Goal: Task Accomplishment & Management: Use online tool/utility

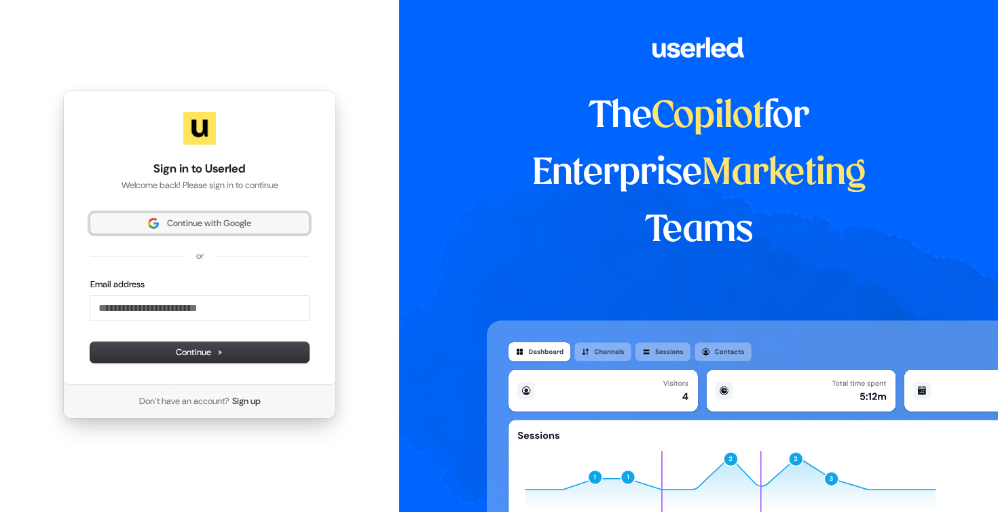
click at [210, 217] on button "Continue with Google" at bounding box center [199, 223] width 219 height 20
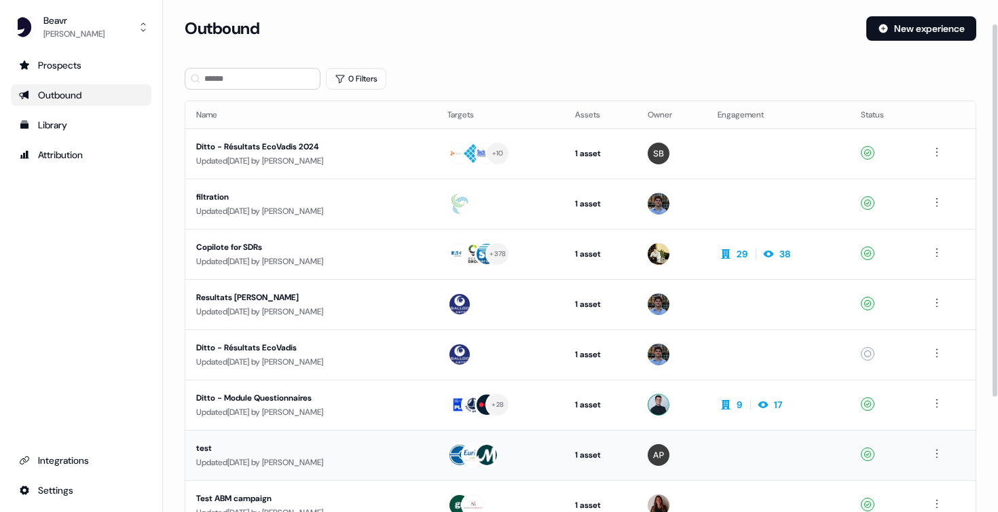
scroll to position [134, 0]
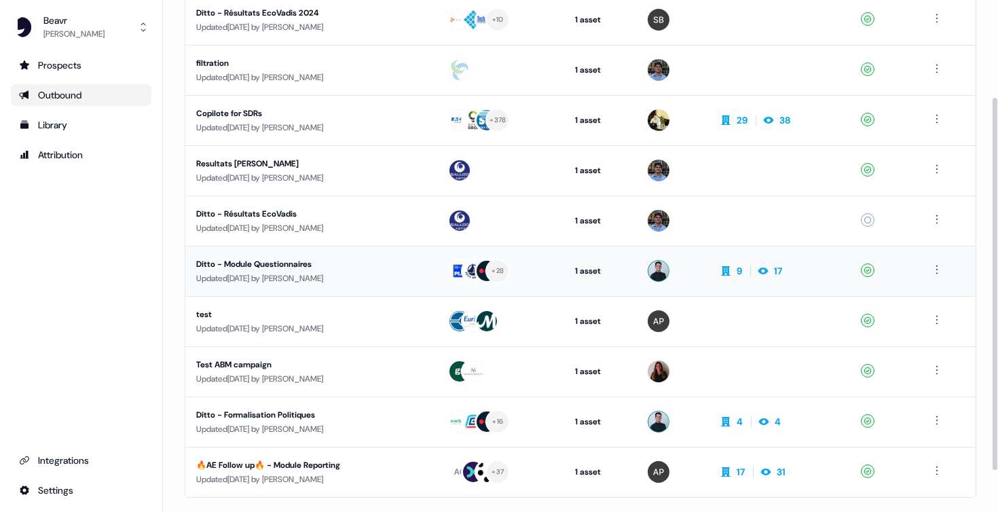
click at [252, 265] on div "Ditto - Module Questionnaires" at bounding box center [310, 264] width 229 height 14
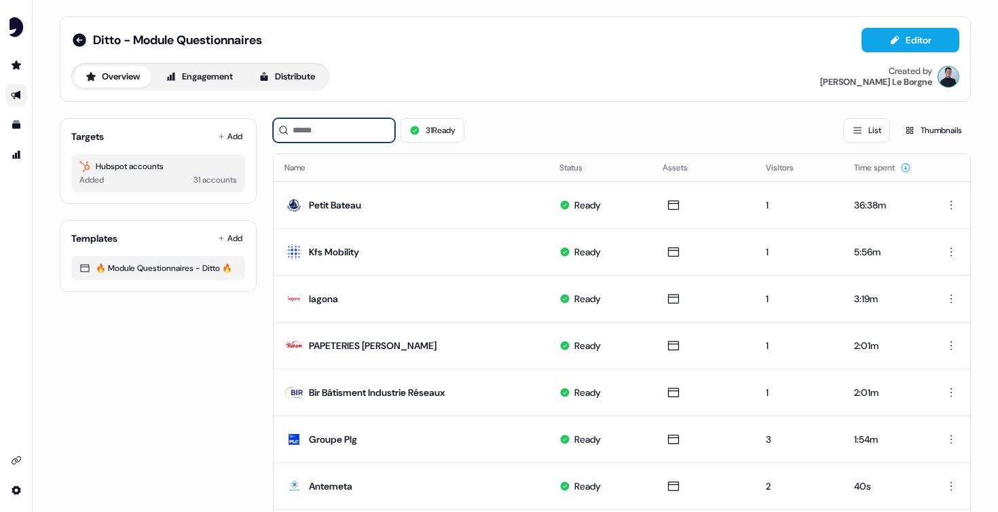
click at [318, 138] on input at bounding box center [334, 130] width 122 height 24
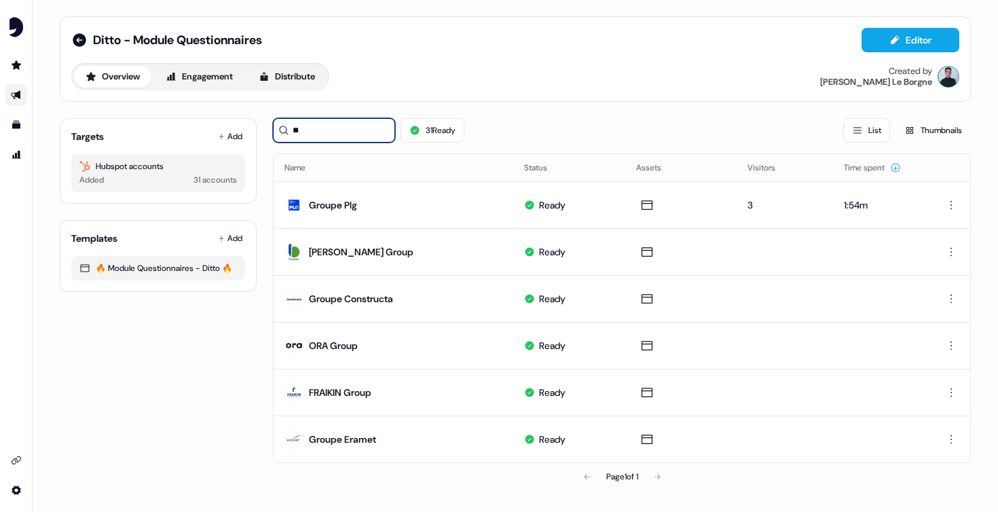
type input "*"
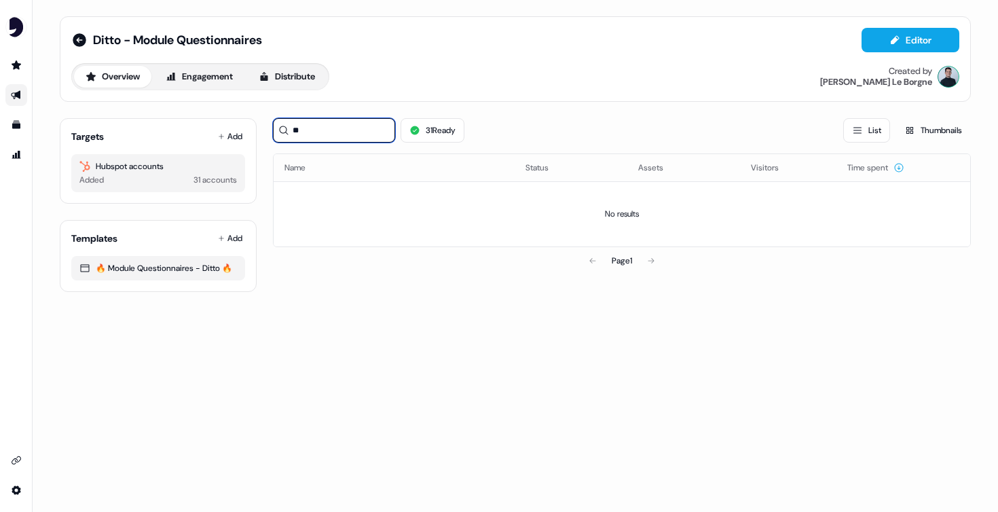
type input "*"
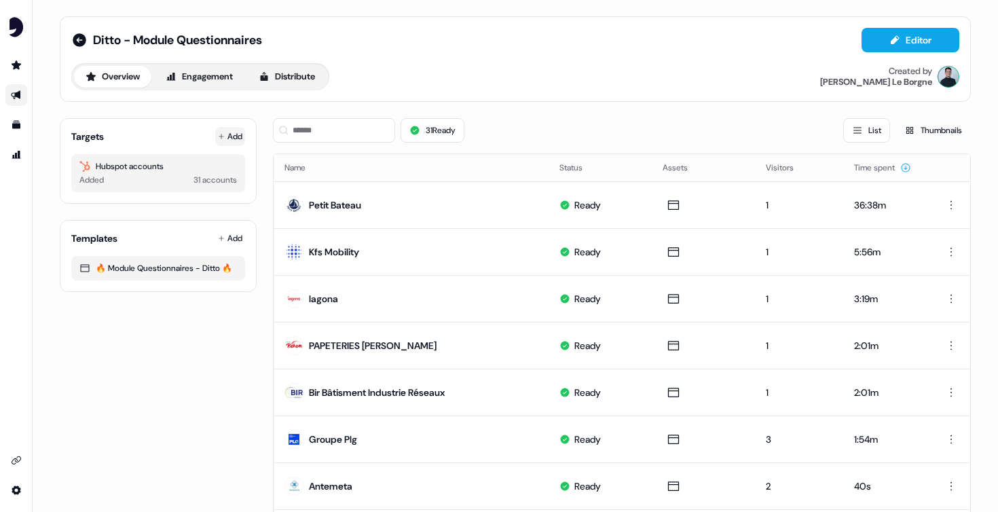
click at [229, 133] on button "Add" at bounding box center [230, 136] width 30 height 19
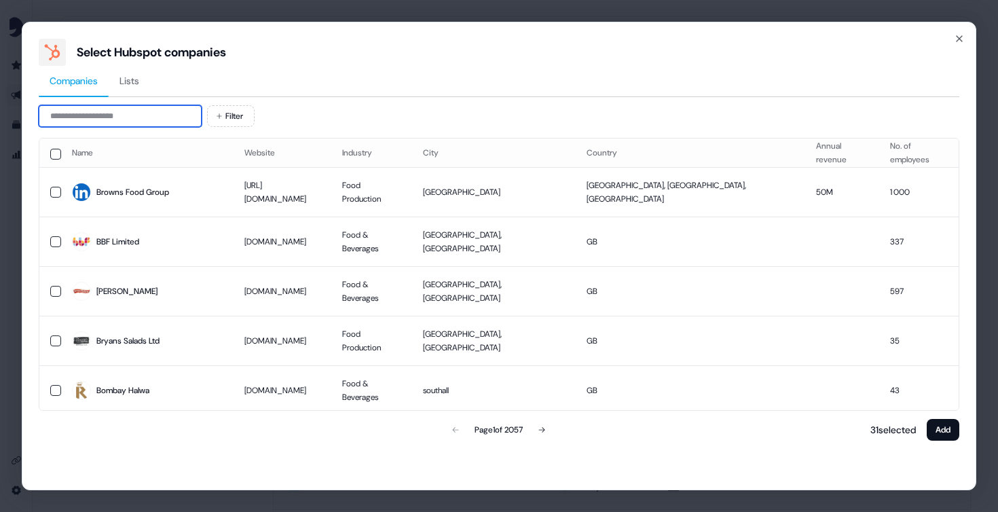
click at [154, 122] on input at bounding box center [120, 116] width 163 height 22
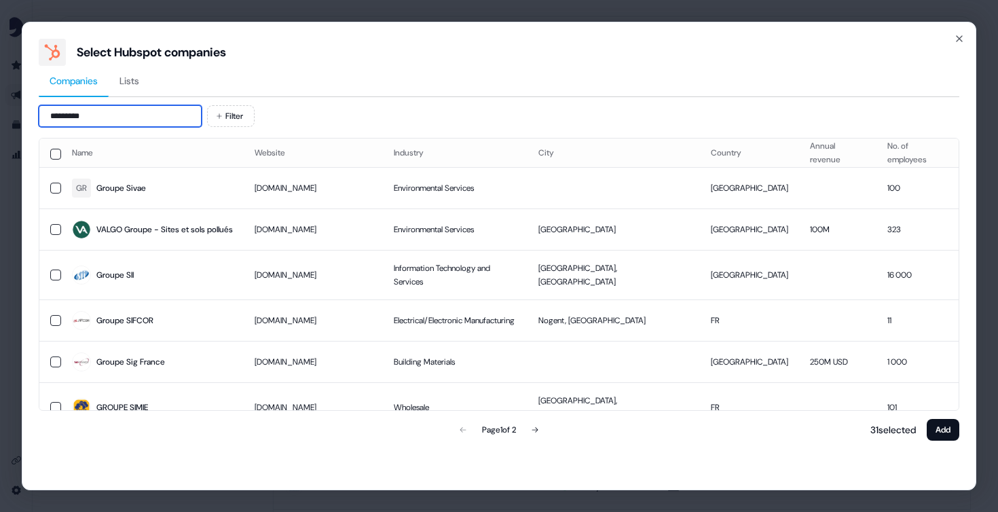
type input "*********"
click at [373, 75] on div "Companies Lists" at bounding box center [499, 81] width 920 height 31
click at [322, 188] on td "transalpes-composite.fr" at bounding box center [313, 188] width 139 height 41
click at [949, 431] on button "Add" at bounding box center [942, 430] width 33 height 22
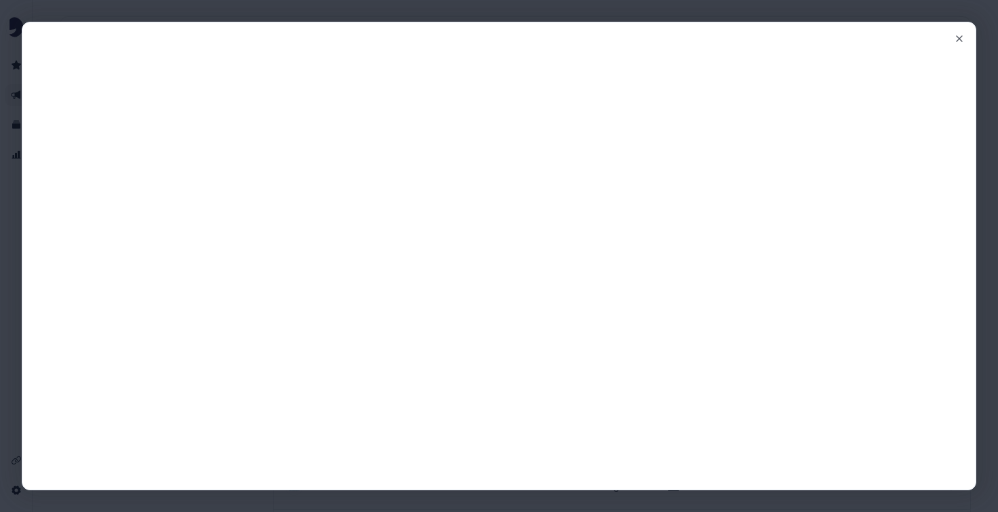
click at [944, 431] on html "For the best experience switch devices to a bigger screen. Go to Userled.io Dit…" at bounding box center [499, 256] width 998 height 512
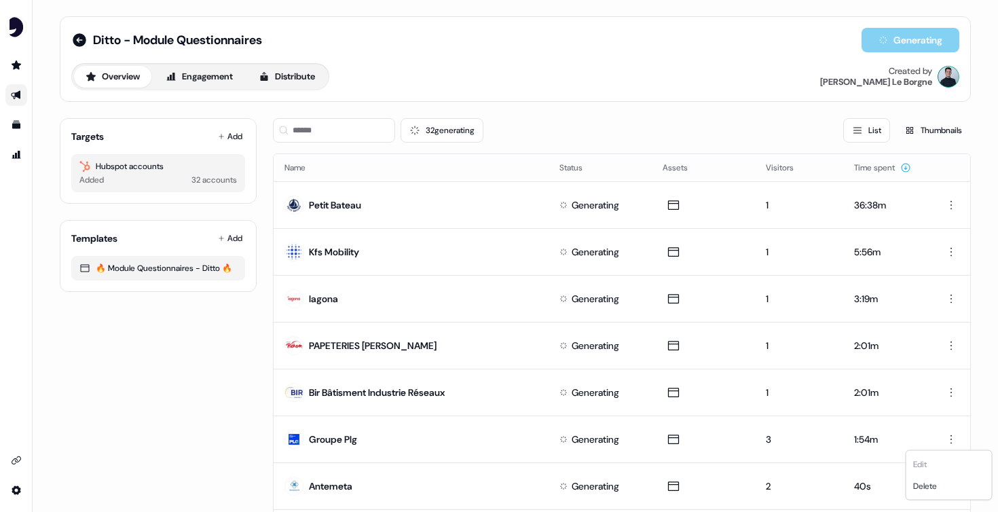
click at [120, 117] on html "For the best experience switch devices to a bigger screen. Go to Userled.io Dit…" at bounding box center [499, 256] width 998 height 512
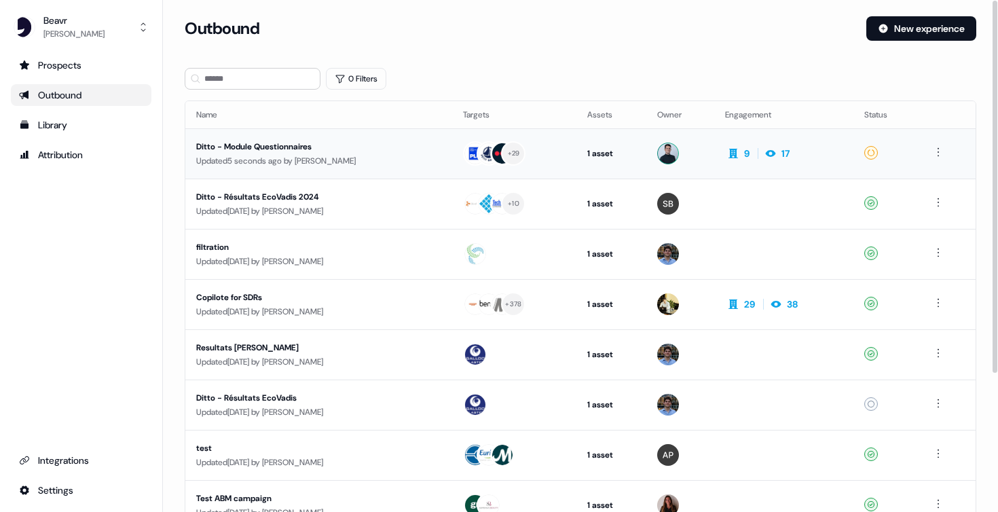
click at [275, 145] on div "Ditto - Module Questionnaires" at bounding box center [318, 147] width 245 height 14
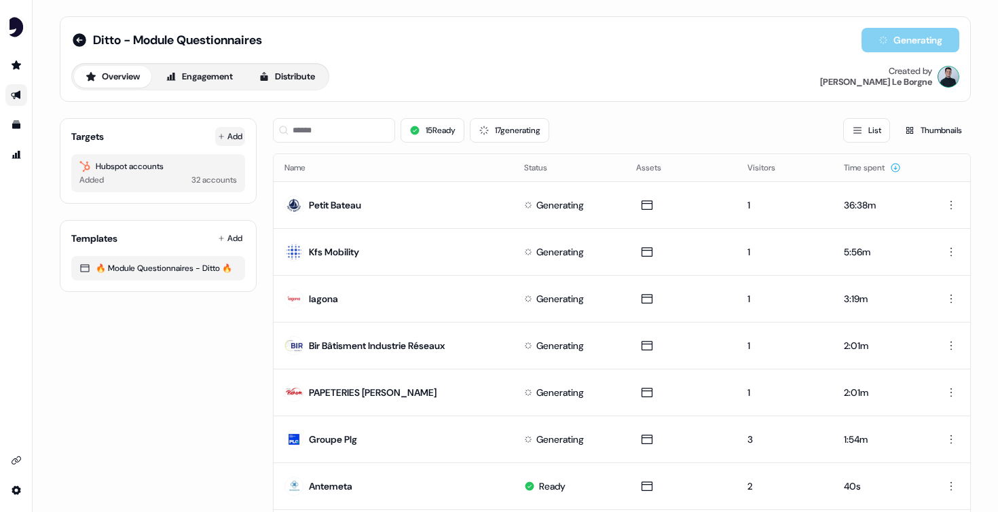
click at [230, 139] on button "Add" at bounding box center [230, 136] width 30 height 19
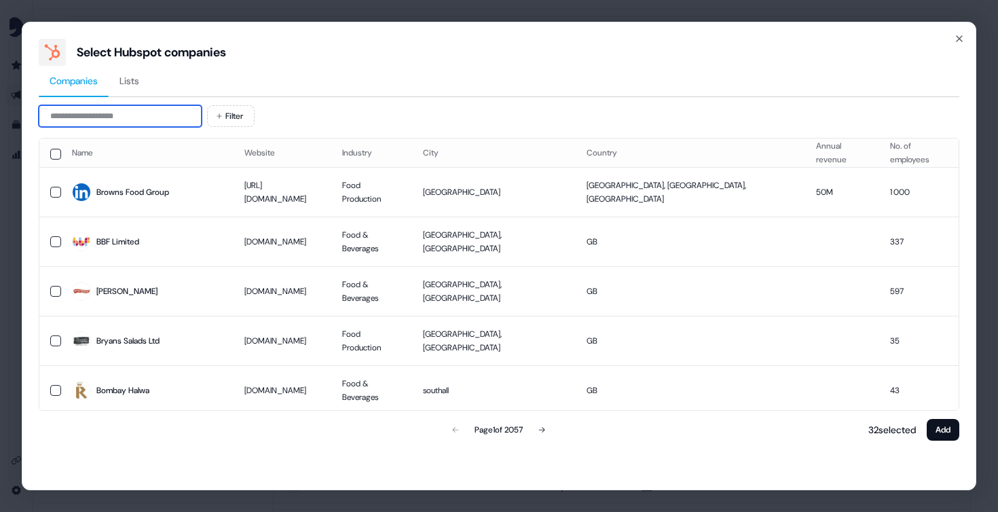
click at [130, 115] on input at bounding box center [120, 116] width 163 height 22
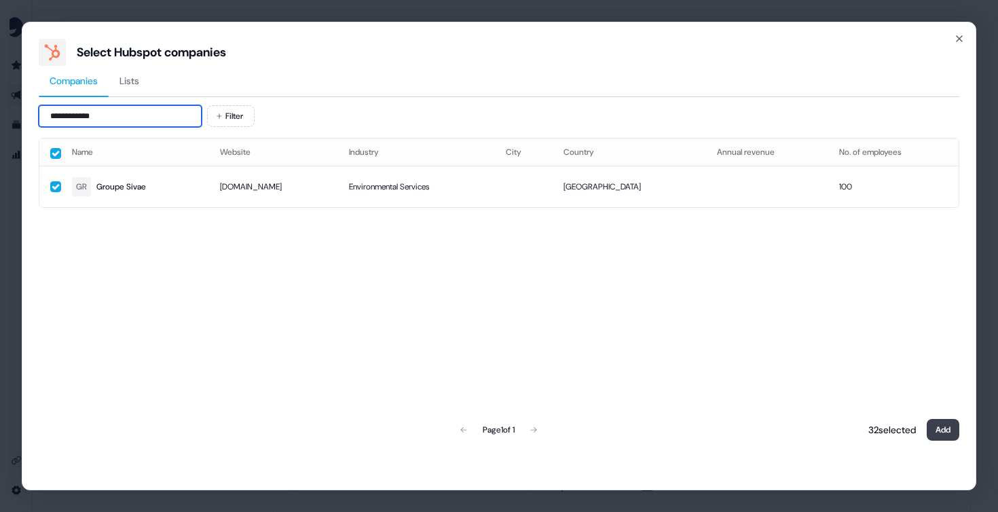
type input "**********"
click at [940, 428] on button "Add" at bounding box center [942, 430] width 33 height 22
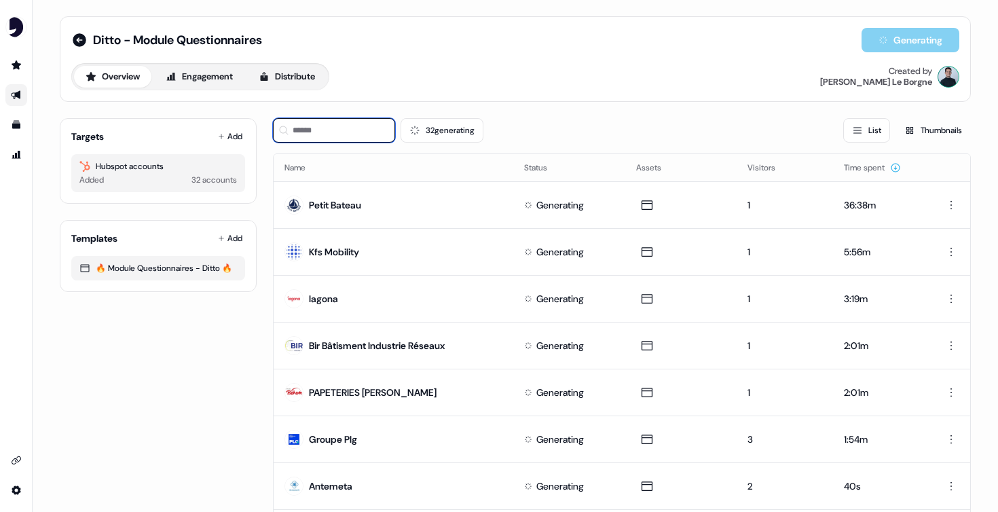
click at [347, 140] on input at bounding box center [334, 130] width 122 height 24
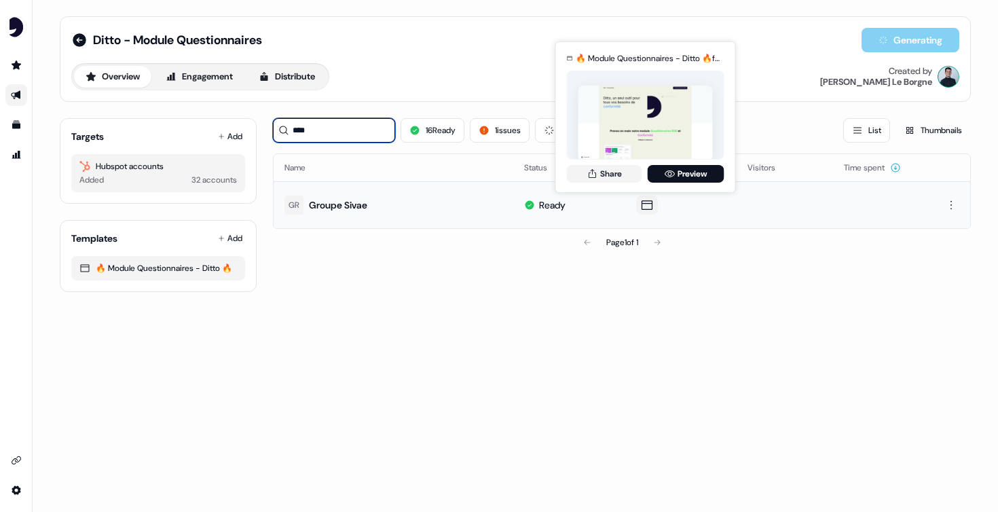
type input "****"
click at [644, 210] on icon at bounding box center [647, 205] width 16 height 14
click at [602, 178] on button "Share" at bounding box center [604, 174] width 75 height 18
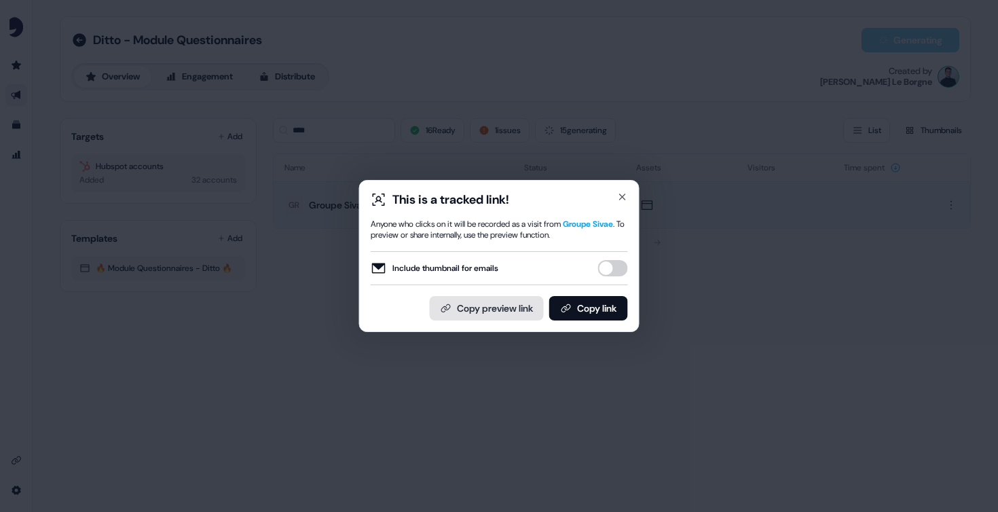
click at [495, 312] on button "Copy preview link" at bounding box center [487, 308] width 114 height 24
click at [624, 194] on icon "button" at bounding box center [622, 196] width 5 height 5
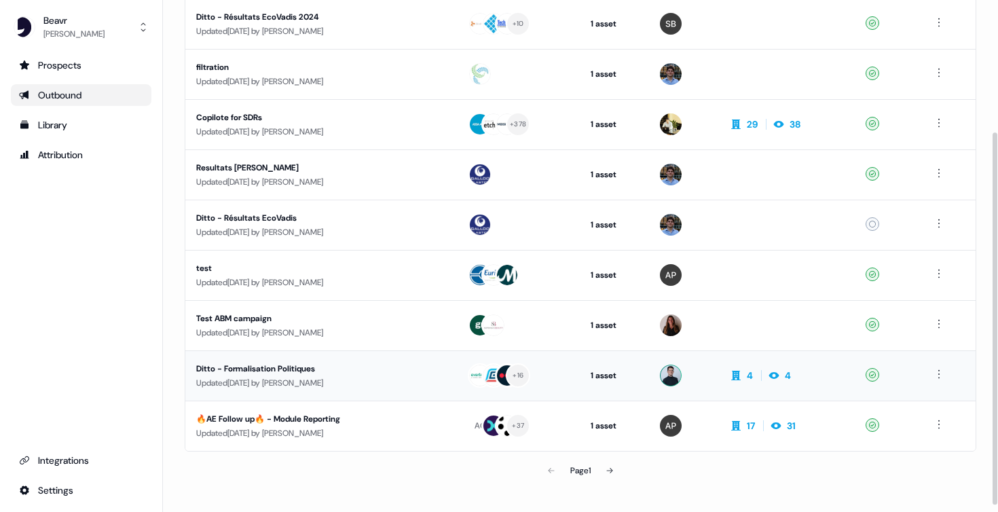
scroll to position [181, 0]
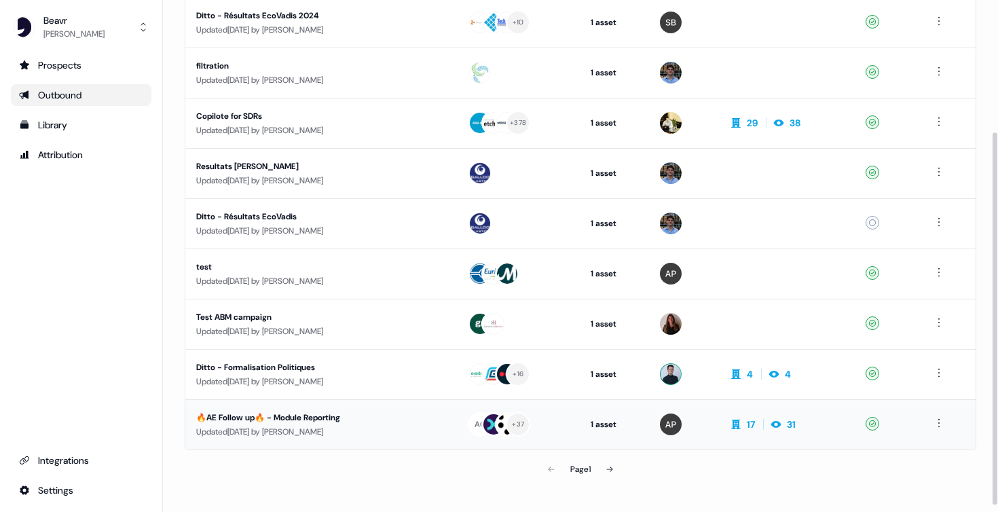
click at [271, 416] on div "🔥AE Follow up🔥 - Module Reporting" at bounding box center [321, 418] width 250 height 14
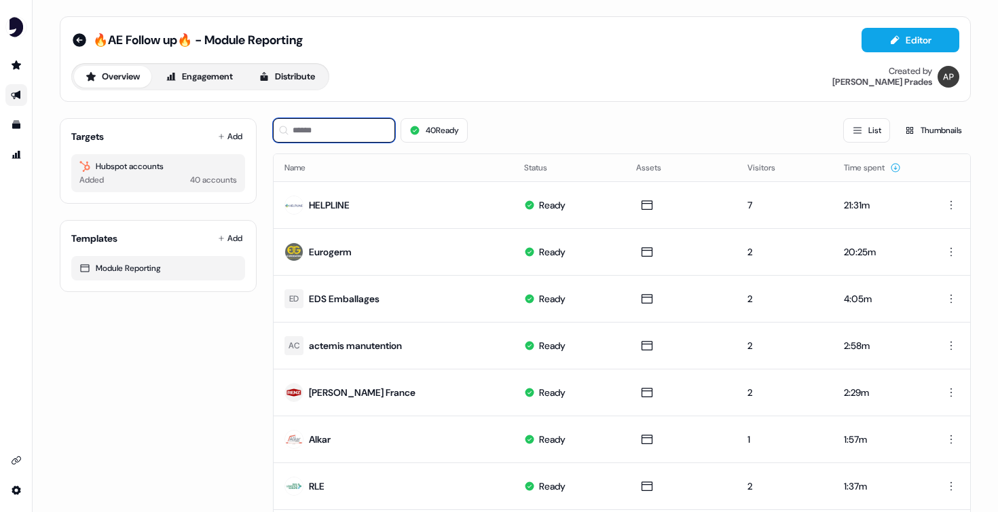
click at [326, 130] on input at bounding box center [334, 130] width 122 height 24
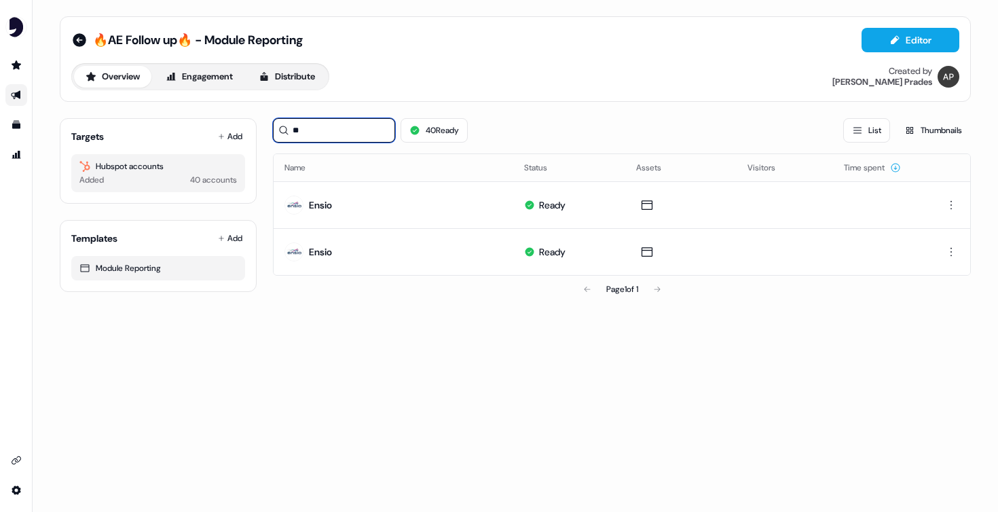
type input "*"
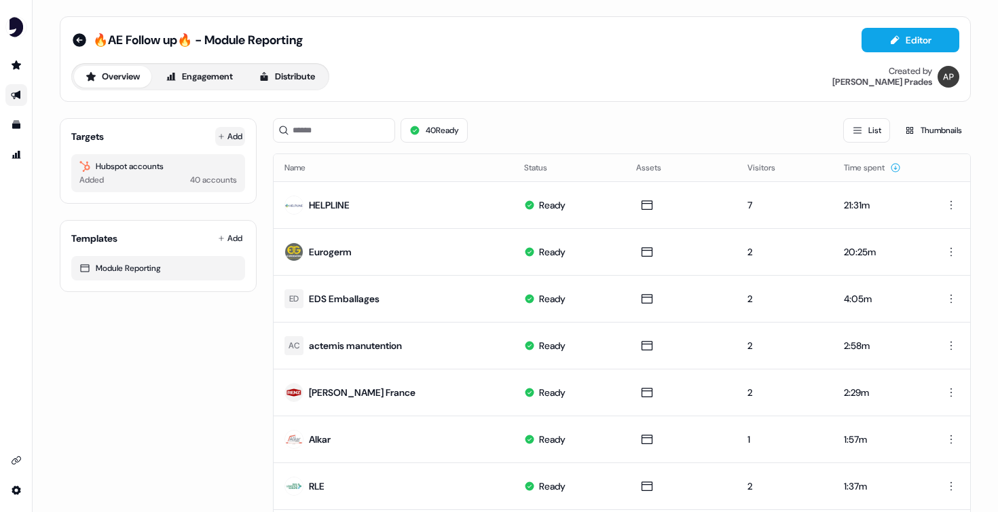
click at [234, 134] on button "Add" at bounding box center [230, 136] width 30 height 19
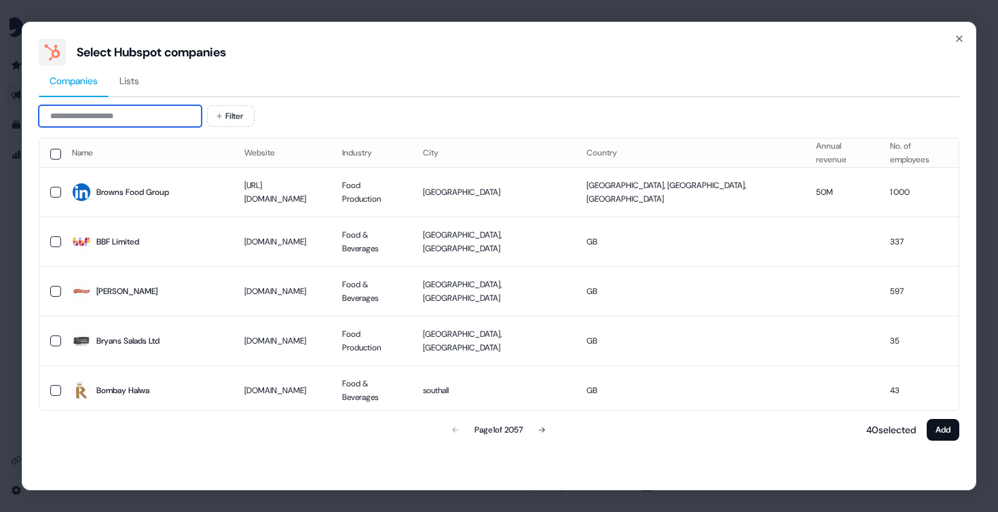
click at [143, 116] on input at bounding box center [120, 116] width 163 height 22
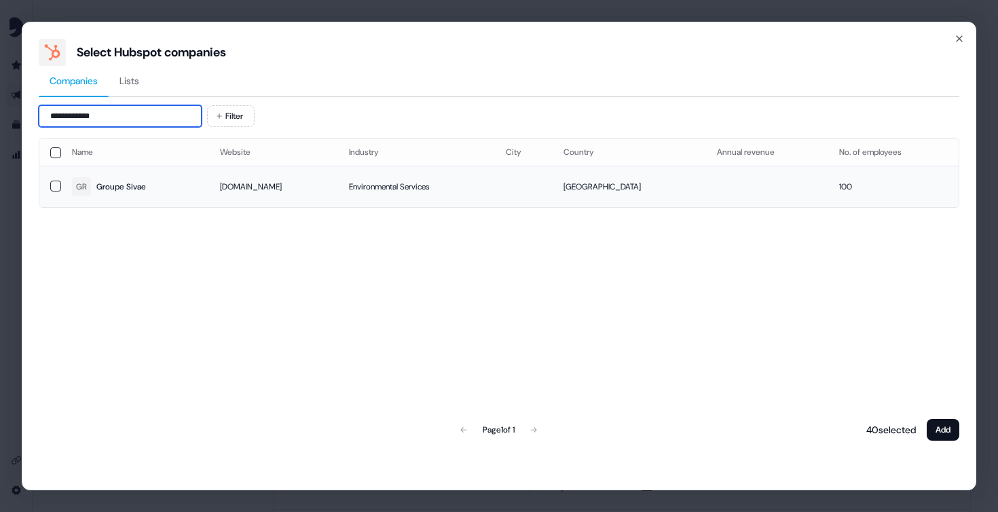
type input "**********"
click at [55, 184] on button "button" at bounding box center [55, 186] width 11 height 11
click at [942, 436] on button "Add" at bounding box center [942, 430] width 33 height 22
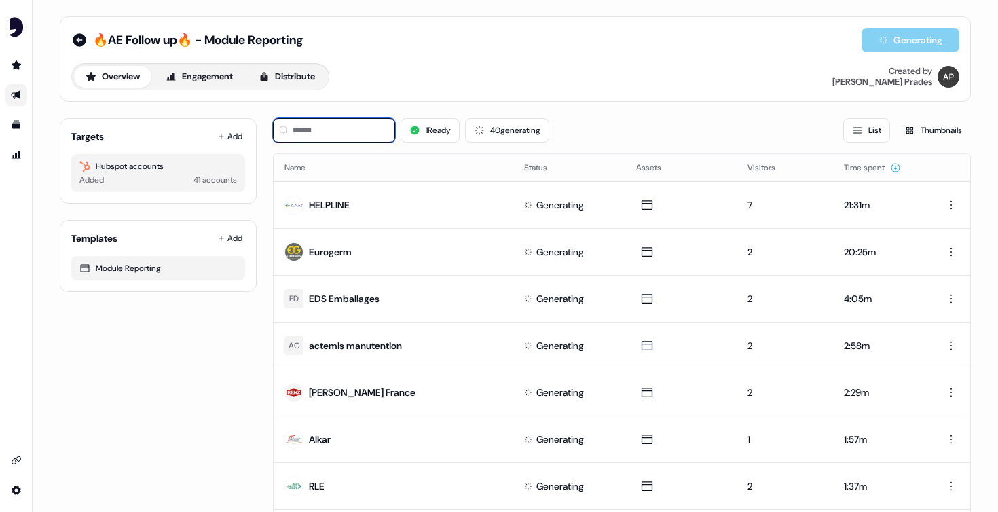
click at [349, 130] on input at bounding box center [334, 130] width 122 height 24
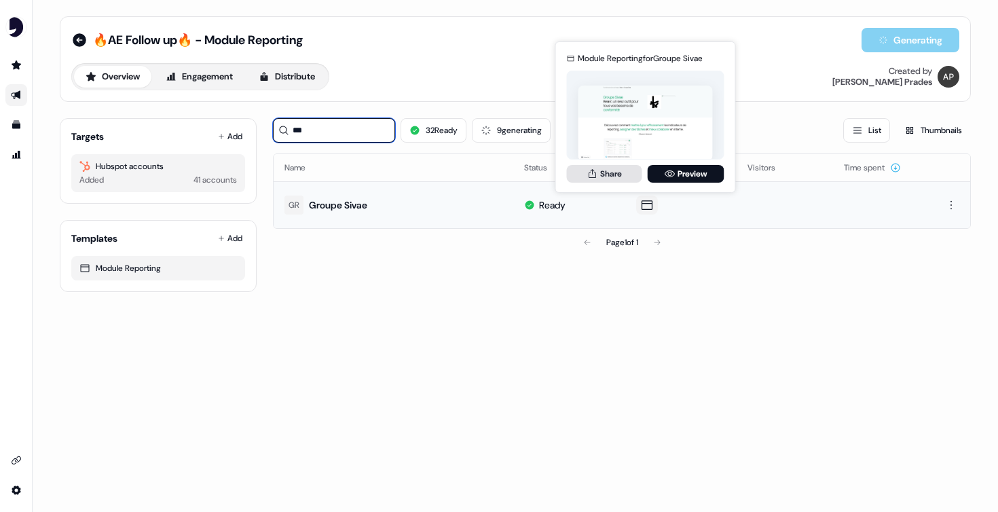
type input "***"
click at [612, 170] on button "Share" at bounding box center [604, 174] width 75 height 18
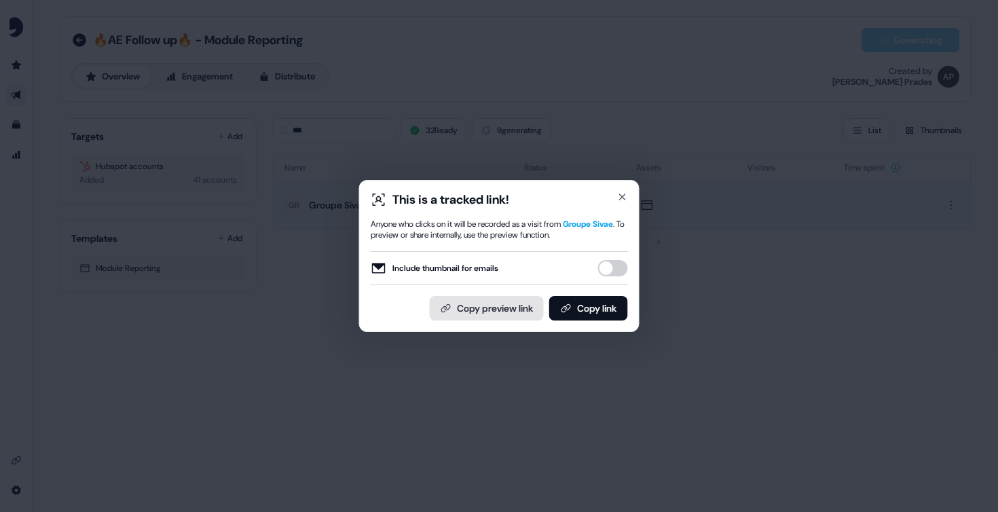
click at [466, 317] on button "Copy preview link" at bounding box center [487, 308] width 114 height 24
click at [230, 263] on div "This is a tracked link! Anyone who clicks on it will be recorded as a visit fro…" at bounding box center [499, 256] width 998 height 512
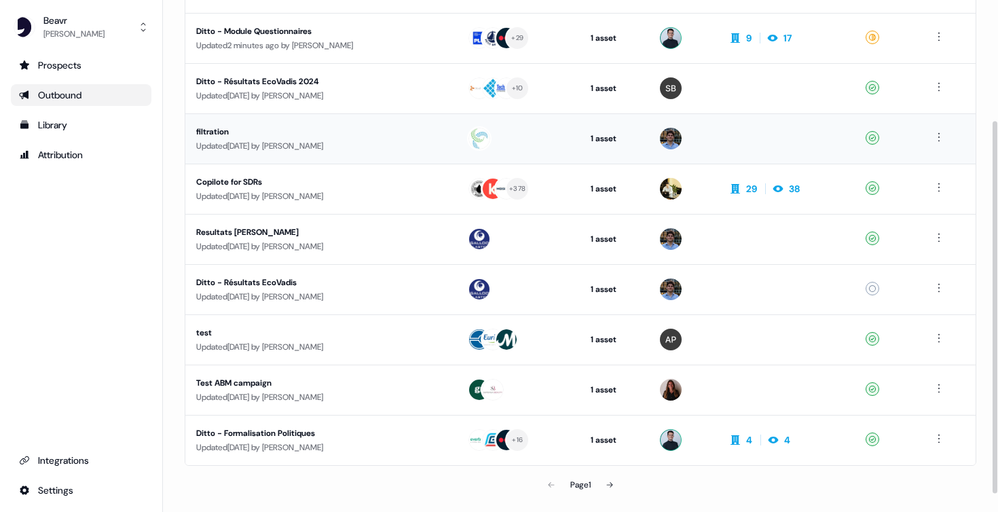
scroll to position [189, 0]
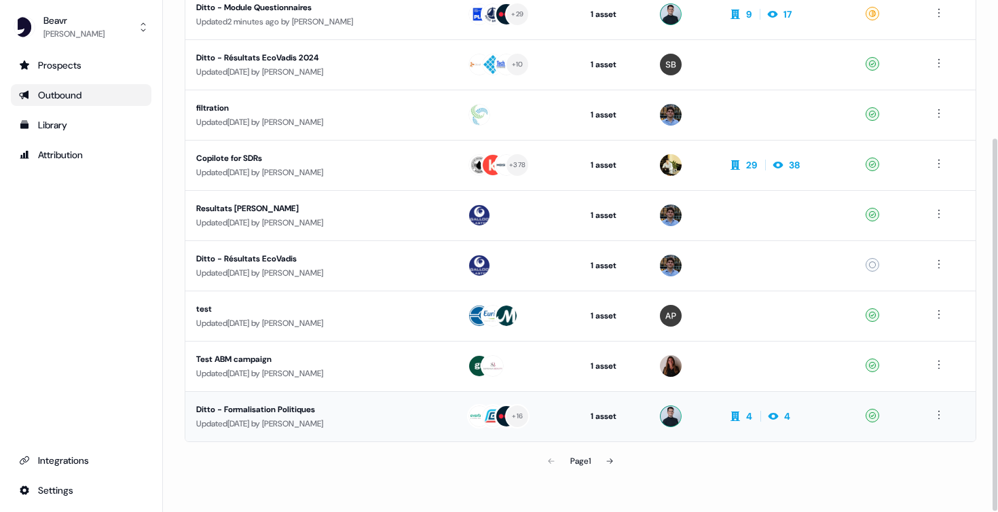
click at [255, 406] on div "Ditto - Formalisation Politiques" at bounding box center [320, 409] width 249 height 14
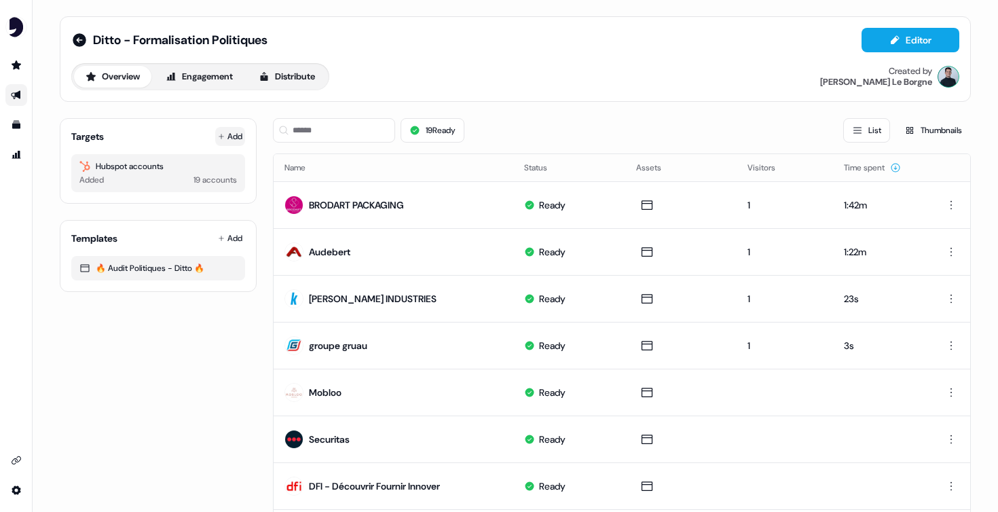
click at [228, 140] on button "Add" at bounding box center [230, 136] width 30 height 19
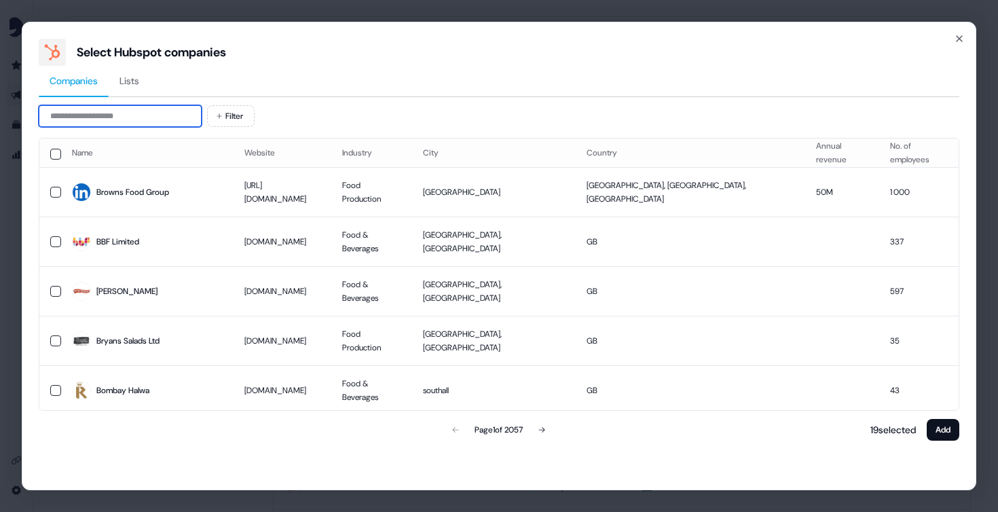
click at [153, 123] on input at bounding box center [120, 116] width 163 height 22
type input "*****"
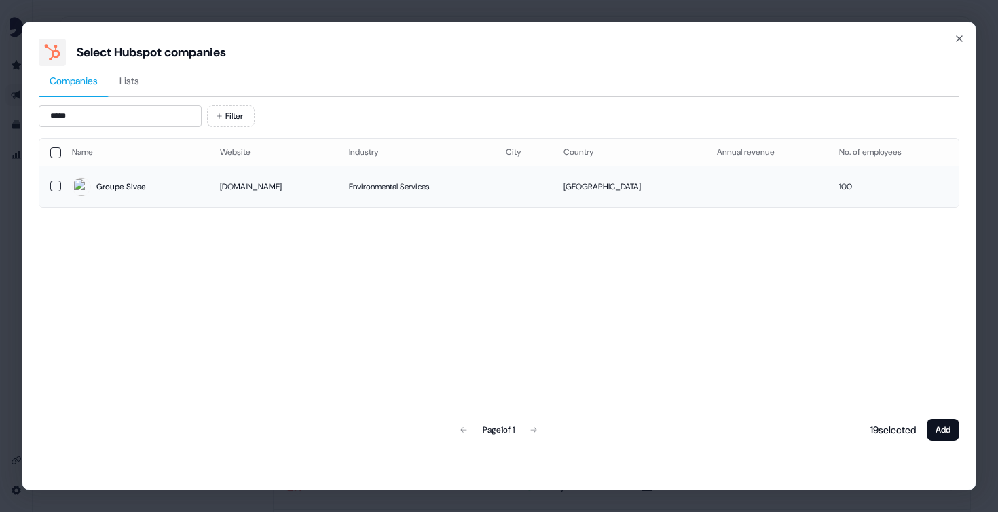
click at [54, 183] on button "button" at bounding box center [55, 186] width 11 height 11
click at [956, 434] on button "Add" at bounding box center [942, 430] width 33 height 22
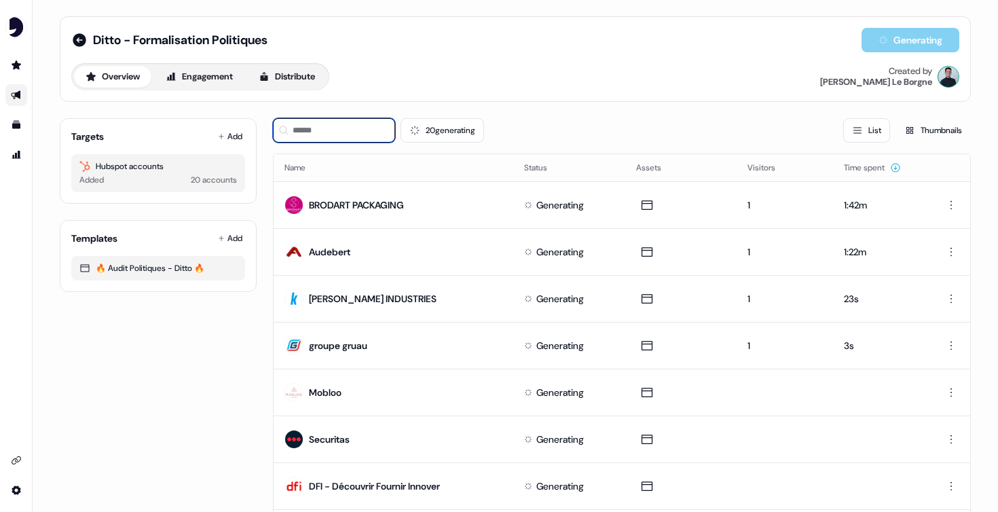
click at [354, 126] on input at bounding box center [334, 130] width 122 height 24
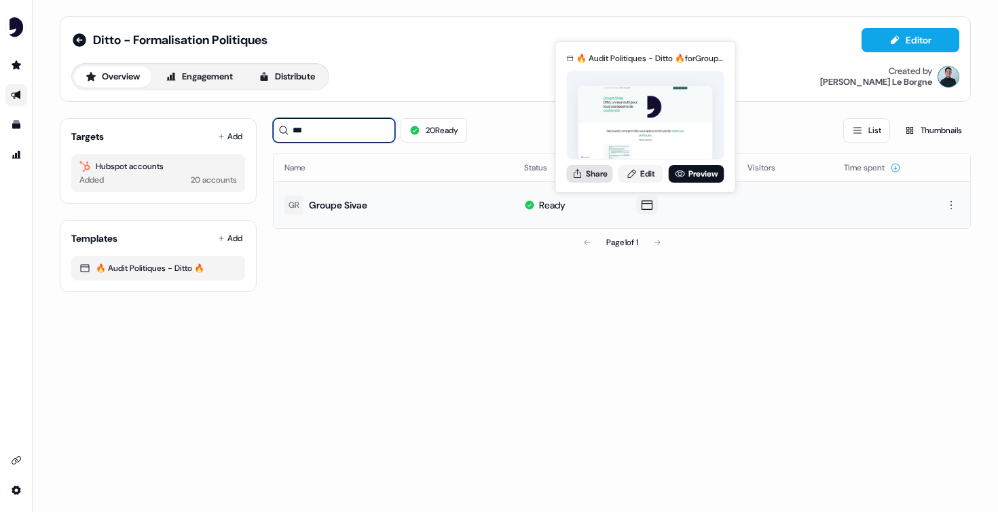
type input "***"
click at [585, 178] on button "Share" at bounding box center [590, 174] width 46 height 18
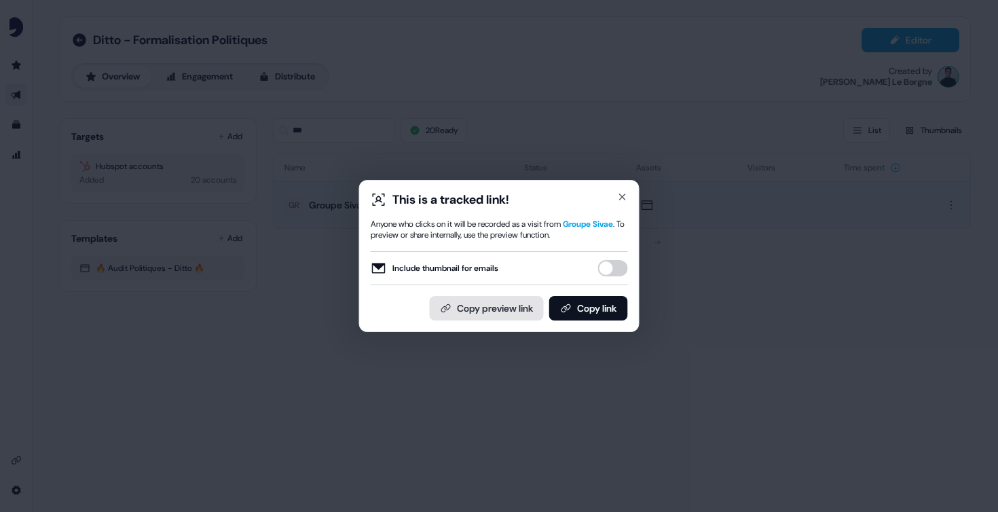
click at [443, 310] on button "Copy preview link" at bounding box center [487, 308] width 114 height 24
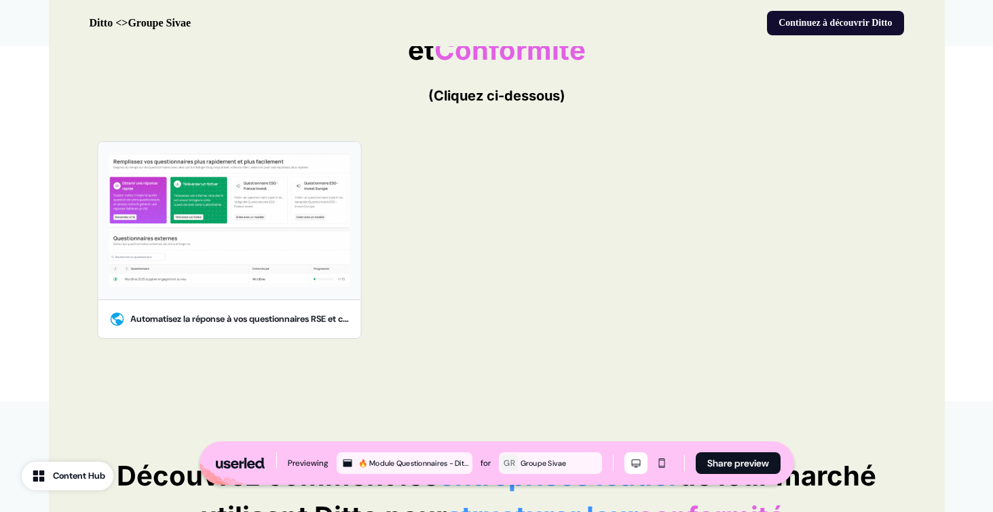
scroll to position [457, 0]
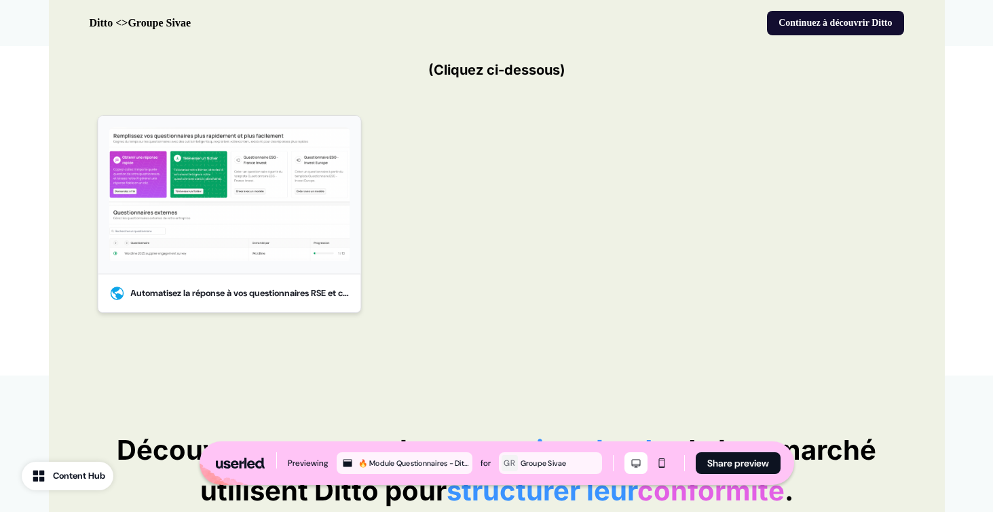
click at [208, 258] on img at bounding box center [229, 195] width 241 height 136
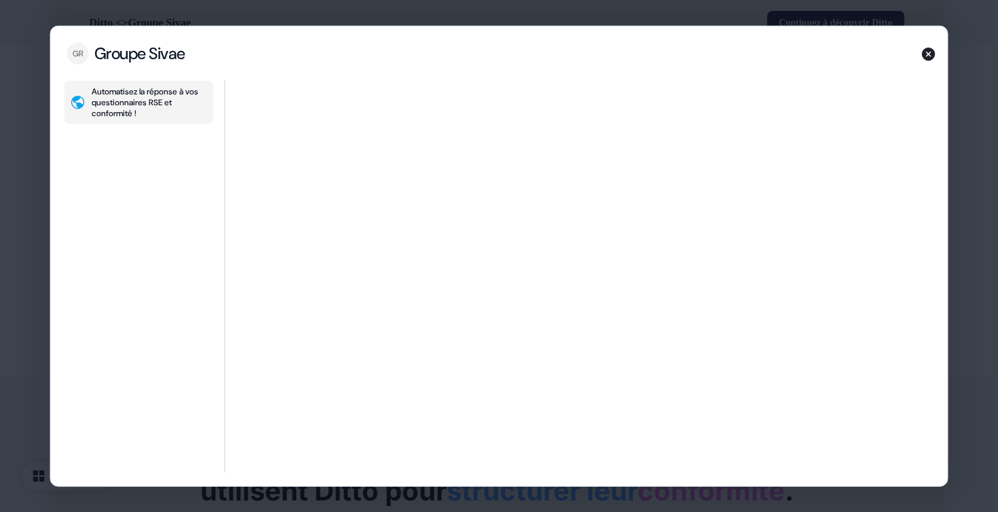
click at [5, 87] on div "Groupe Sivae GR Groupe Sivae Automatisez la réponse à vos questionnaires RSE et…" at bounding box center [499, 256] width 998 height 512
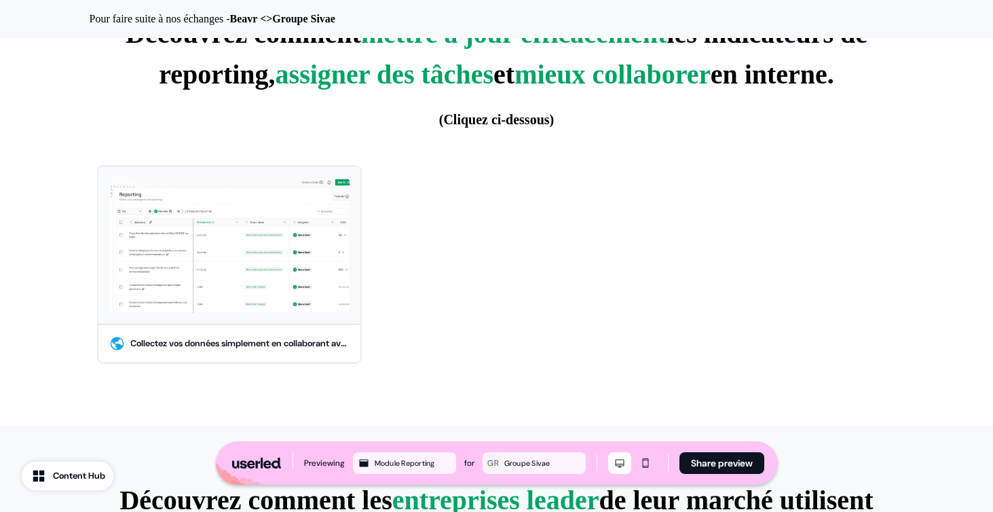
scroll to position [559, 0]
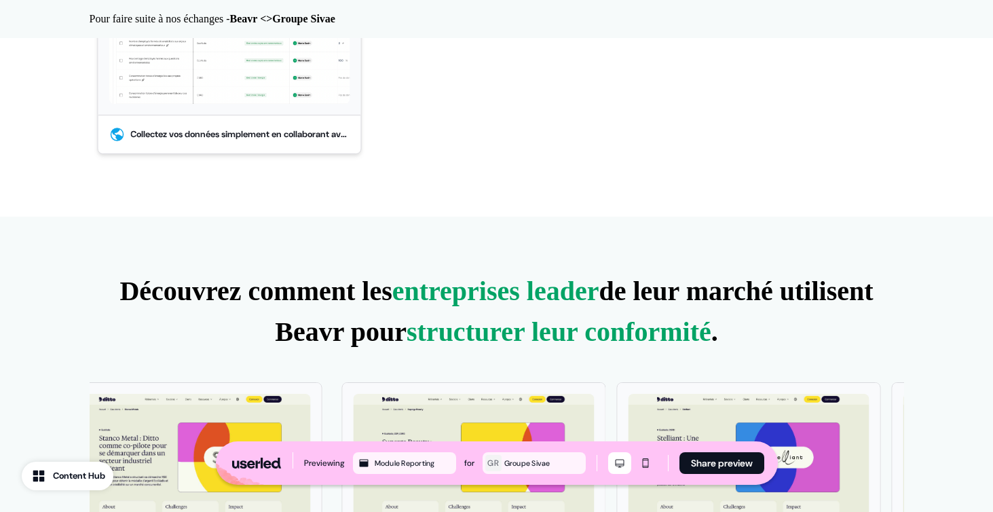
click at [281, 113] on div at bounding box center [229, 35] width 263 height 157
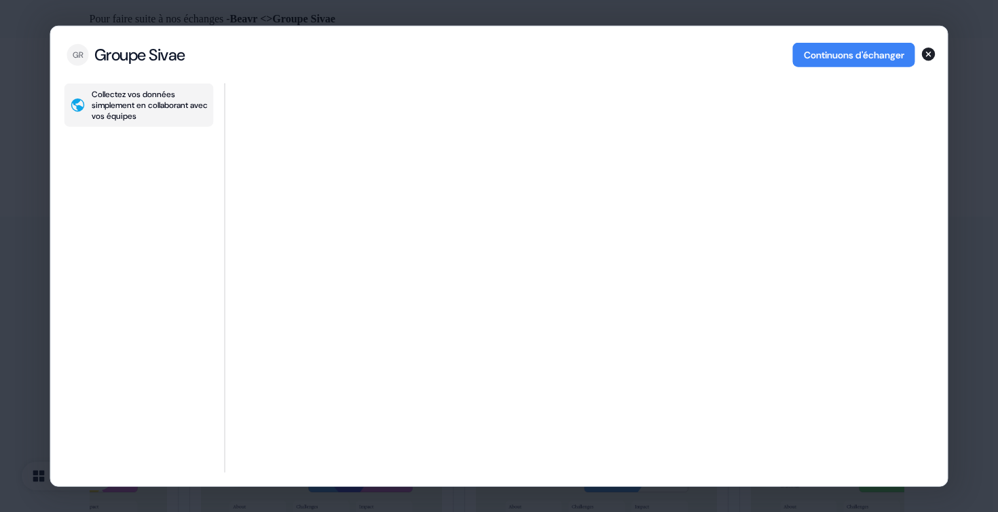
click at [10, 234] on div "Groupe Sivae GR Groupe Sivae Continuons d'échanger Collectez vos données simple…" at bounding box center [499, 256] width 998 height 512
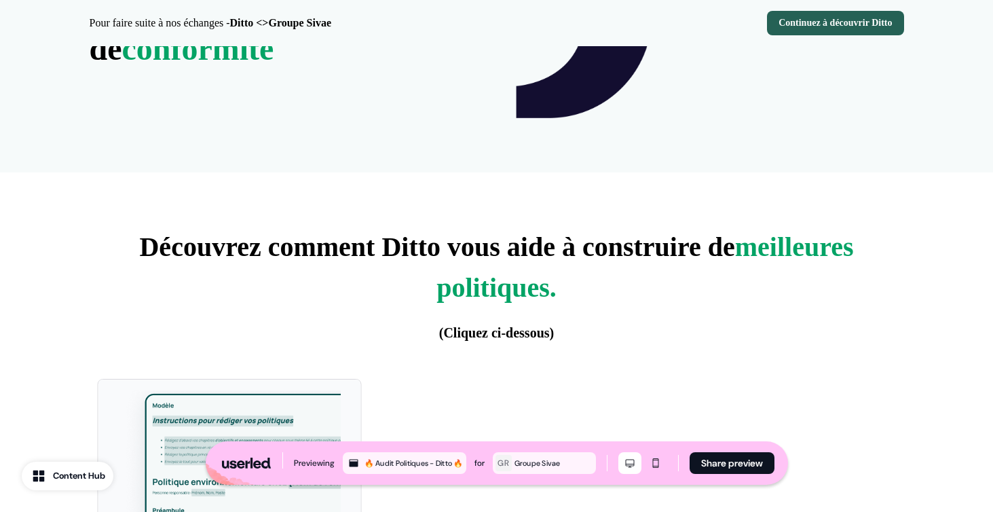
scroll to position [350, 0]
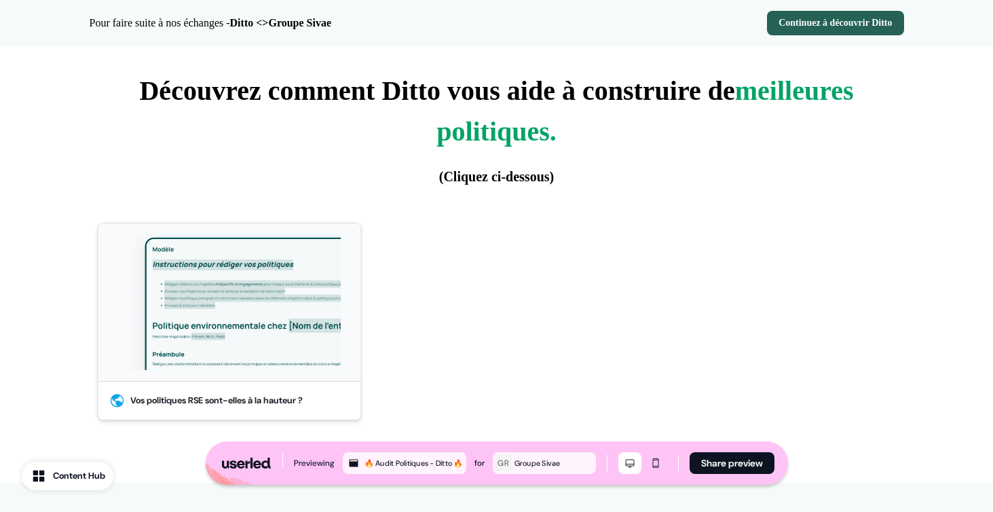
click at [206, 356] on img at bounding box center [229, 302] width 241 height 136
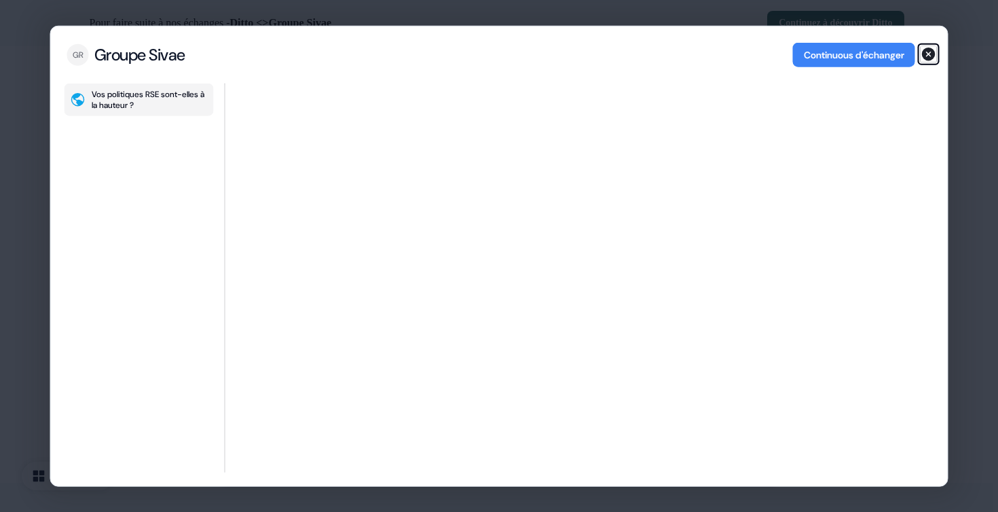
click at [931, 56] on icon "button" at bounding box center [929, 55] width 14 height 14
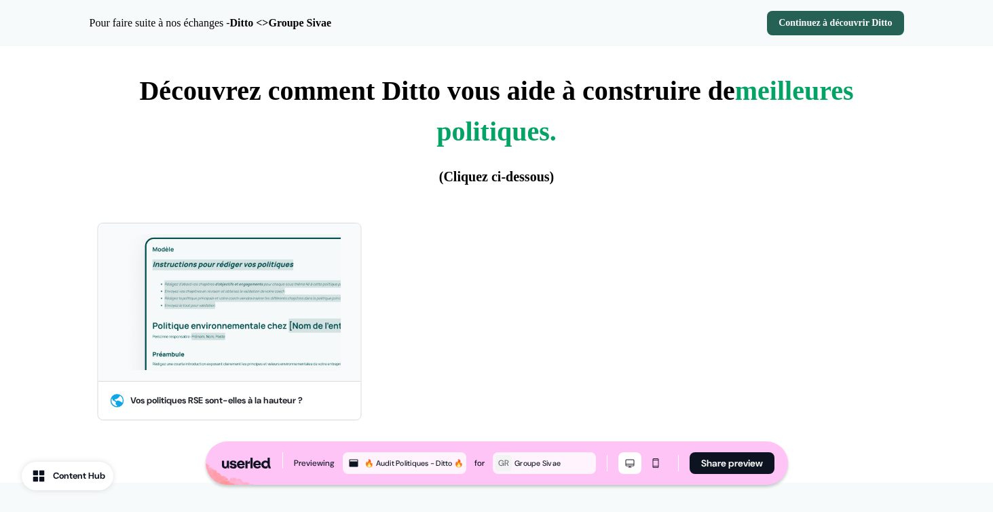
click at [425, 340] on div "Vos politiques RSE sont-elles à la hauteur ?" at bounding box center [490, 321] width 825 height 214
